Goal: Find specific page/section: Find specific page/section

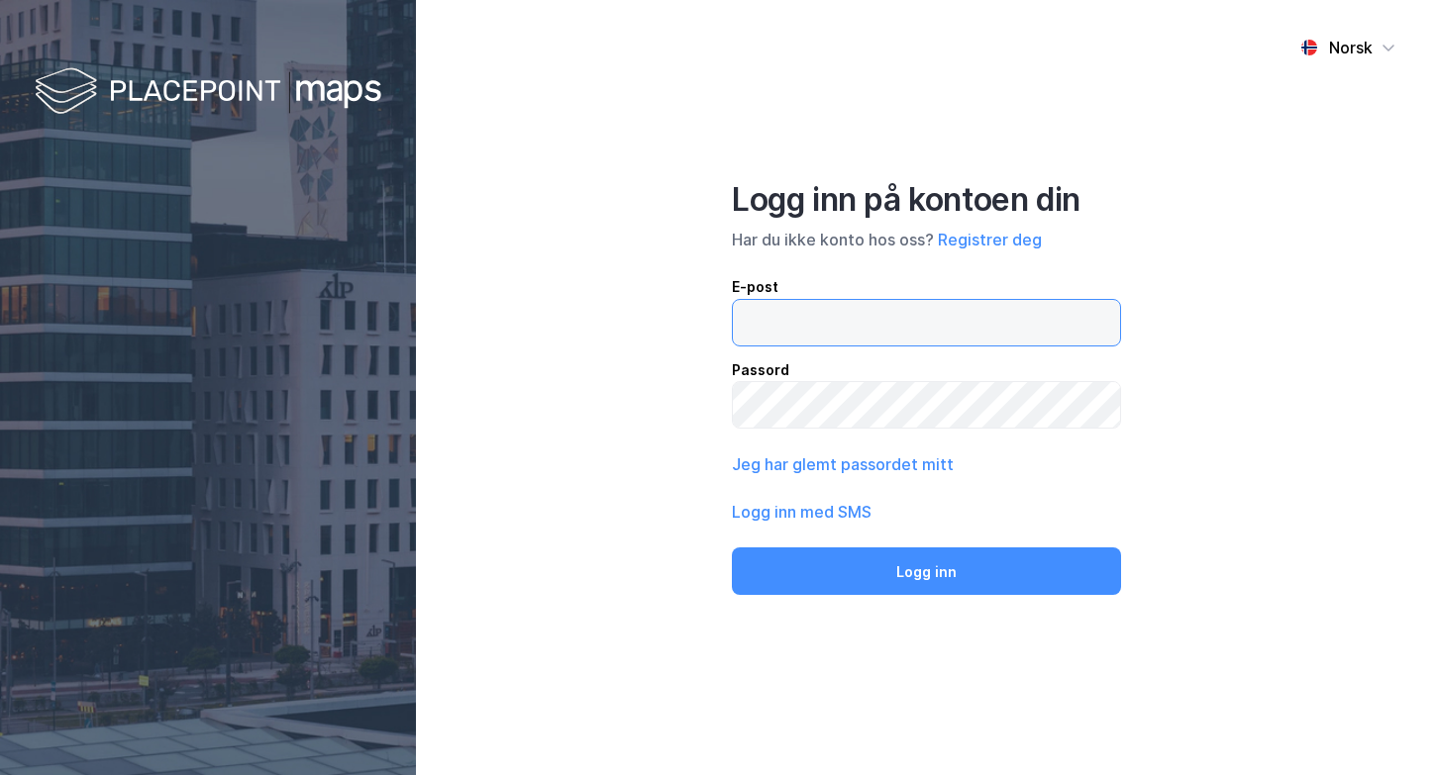
click at [809, 331] on input "email" at bounding box center [926, 323] width 387 height 46
click at [732, 548] on button "Logg inn" at bounding box center [926, 572] width 388 height 48
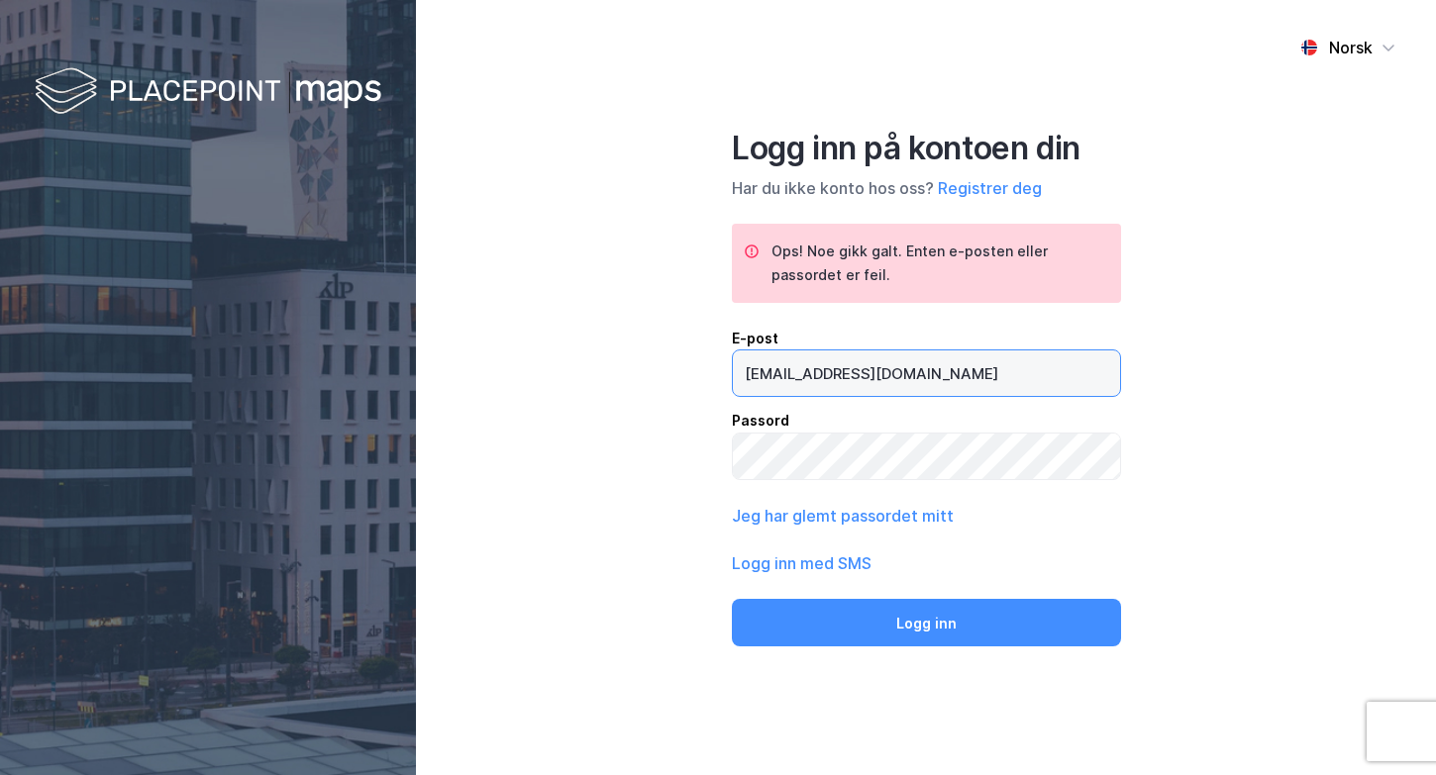
click at [795, 372] on input "[EMAIL_ADDRESS][DOMAIN_NAME]" at bounding box center [926, 374] width 387 height 46
click at [892, 370] on input "[EMAIL_ADDRESS][DOMAIN_NAME]" at bounding box center [926, 374] width 387 height 46
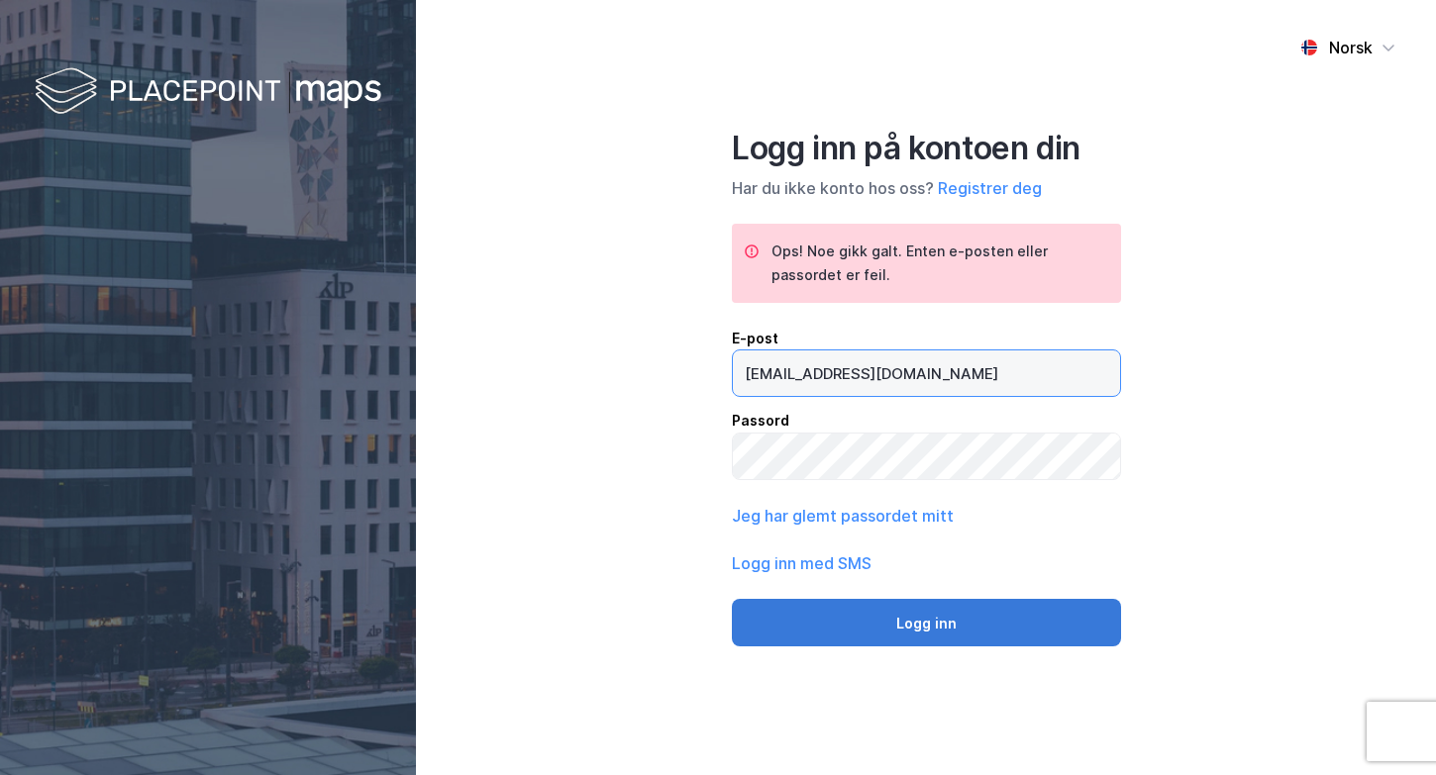
type input "[EMAIL_ADDRESS][DOMAIN_NAME]"
click at [922, 627] on button "Logg inn" at bounding box center [926, 623] width 389 height 48
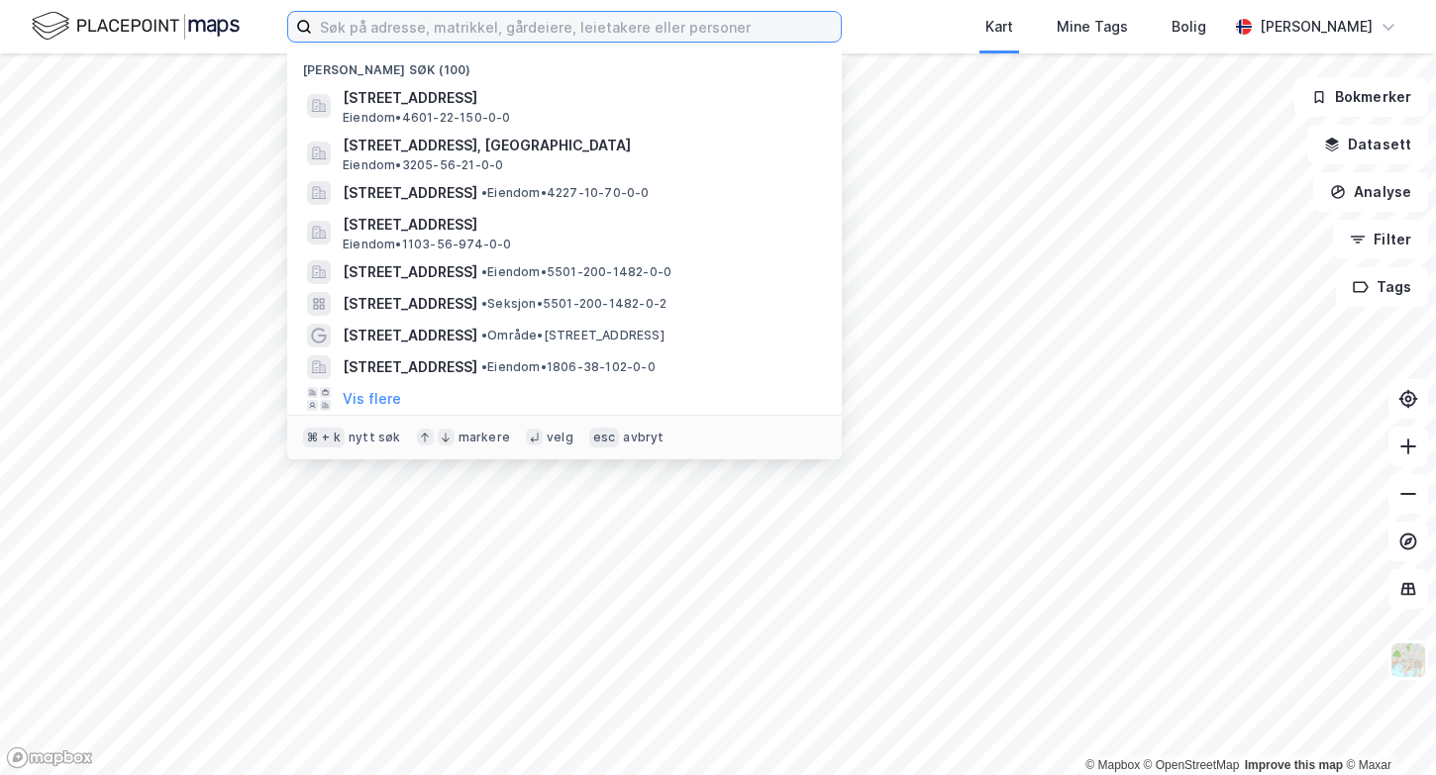
click at [659, 35] on input at bounding box center [576, 27] width 529 height 30
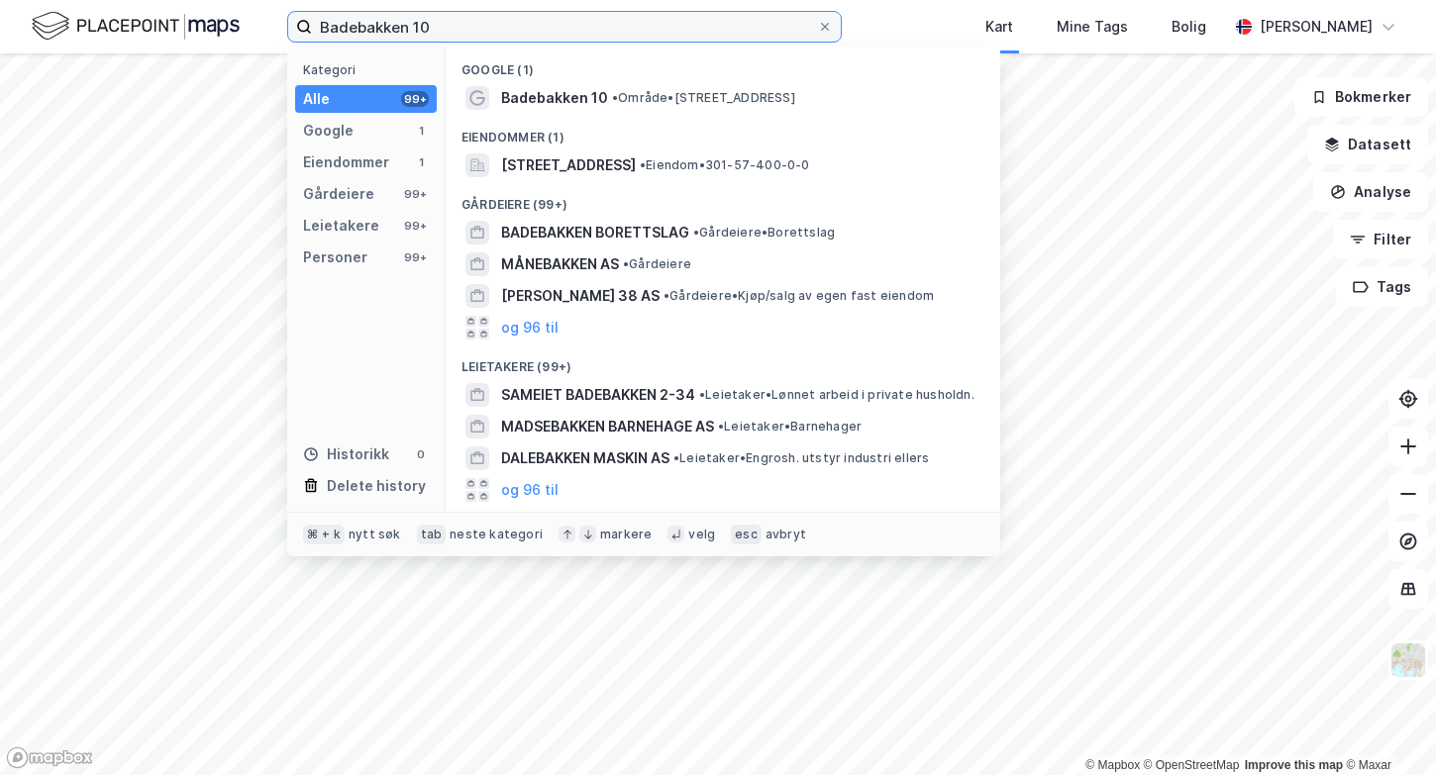
type input "Badebakken 10"
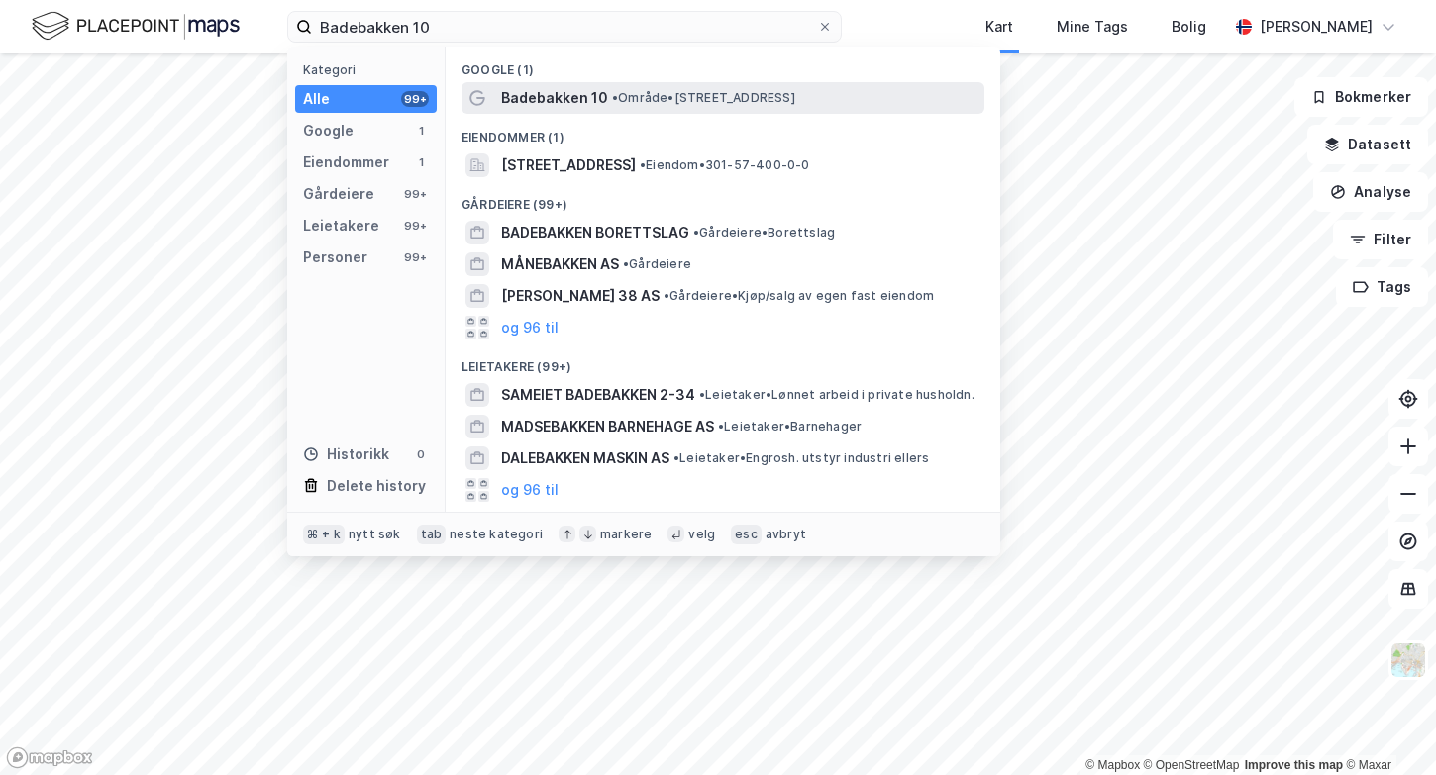
click at [591, 100] on span "Badebakken 10" at bounding box center [554, 98] width 107 height 24
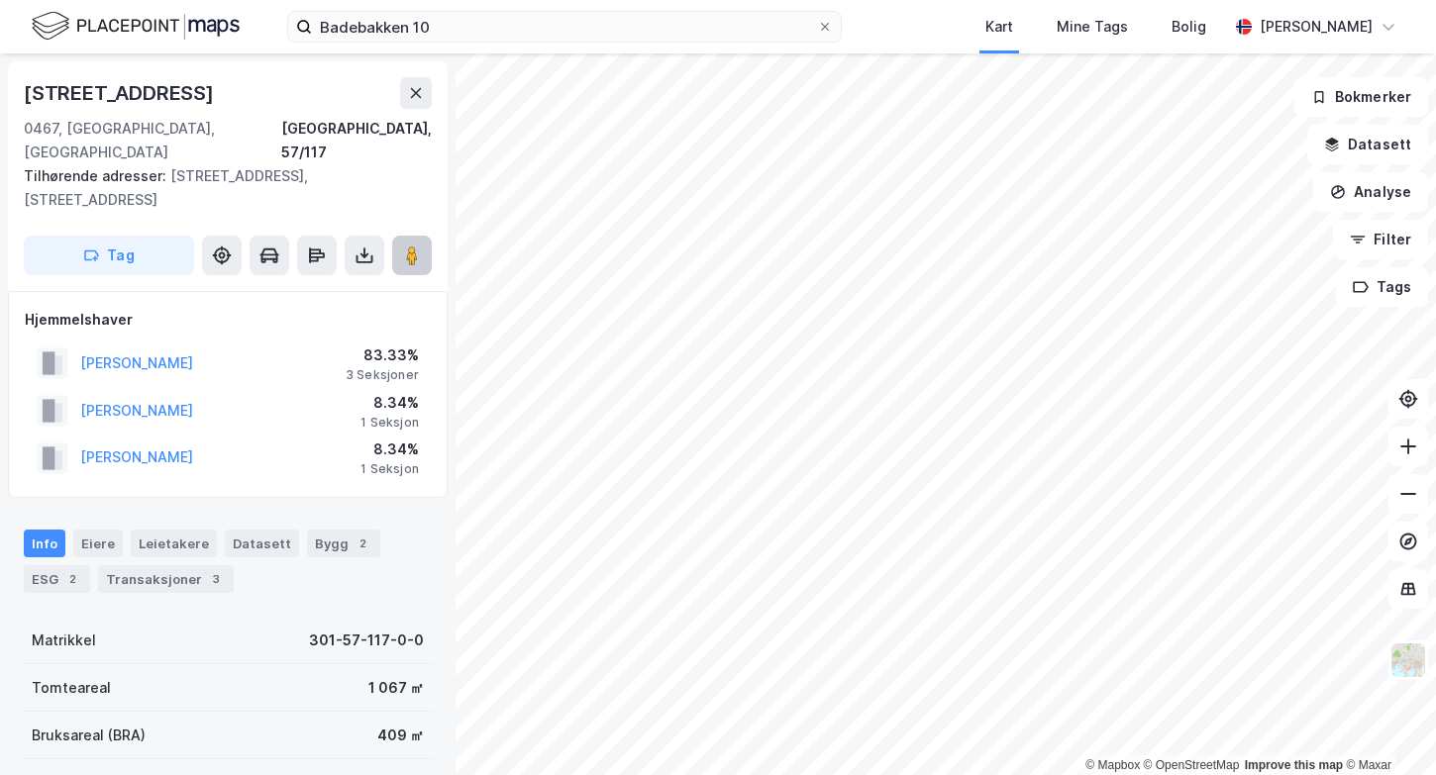
click at [412, 246] on image at bounding box center [412, 256] width 12 height 20
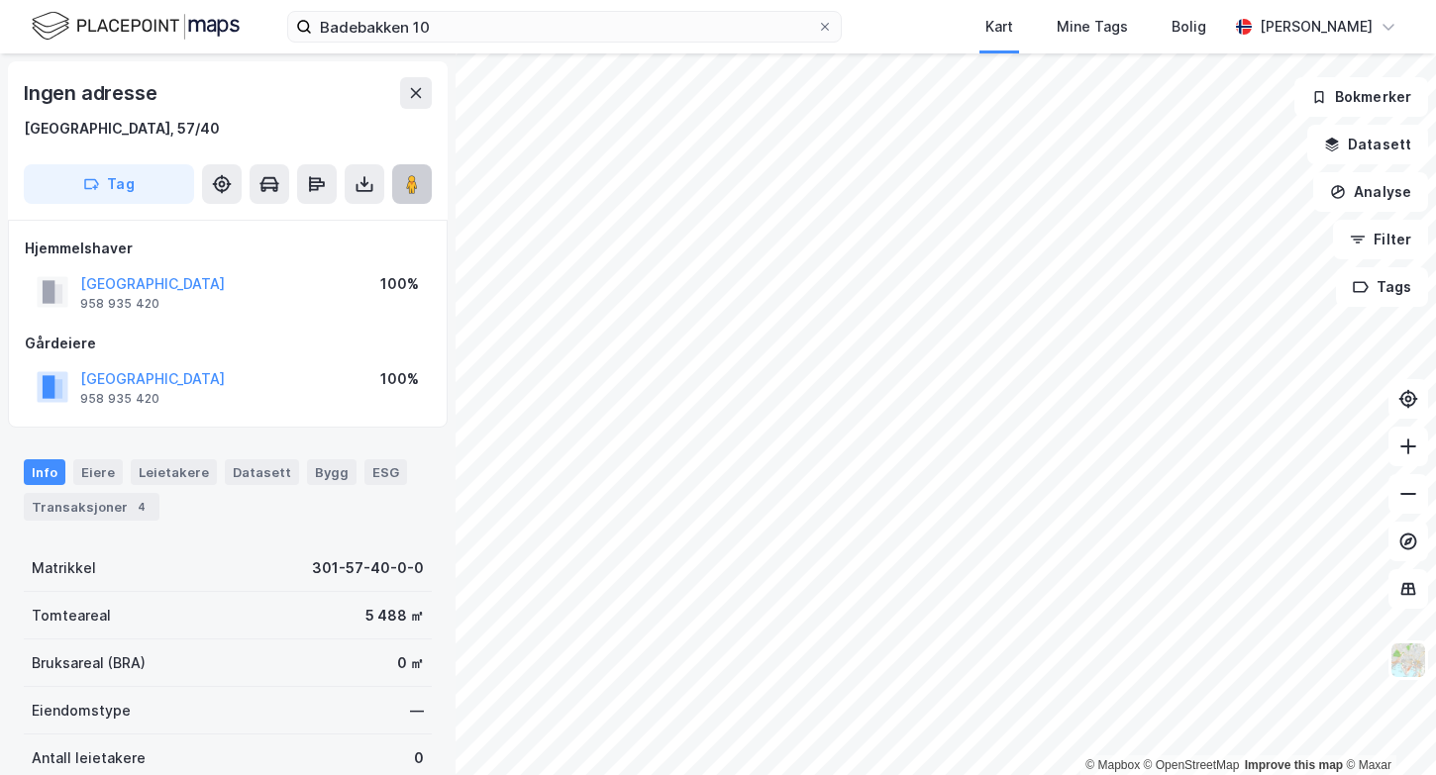
click at [412, 177] on image at bounding box center [412, 184] width 12 height 20
click at [415, 191] on image at bounding box center [412, 184] width 12 height 20
